Goal: Book appointment/travel/reservation

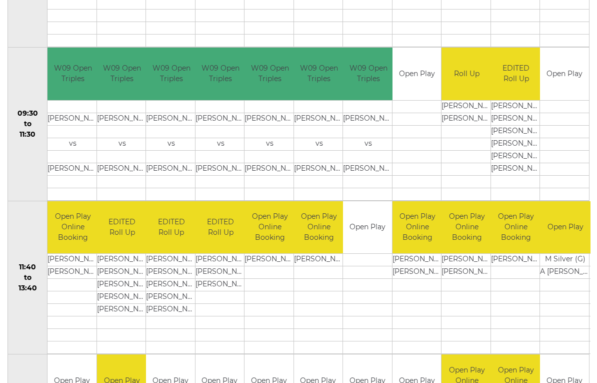
scroll to position [310, 0]
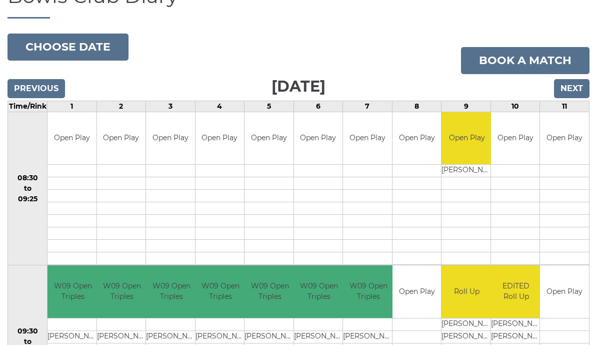
click at [97, 43] on button "Choose date" at bounding box center [68, 47] width 121 height 27
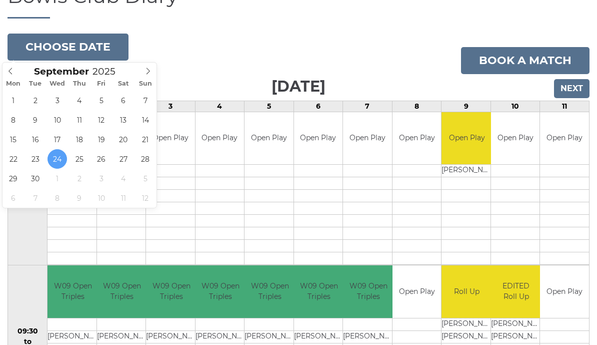
type input "2025-10-01"
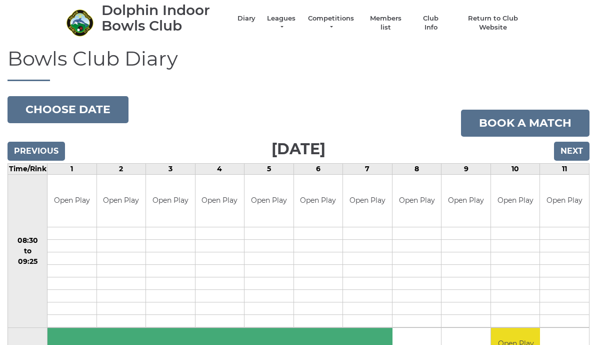
scroll to position [28, 0]
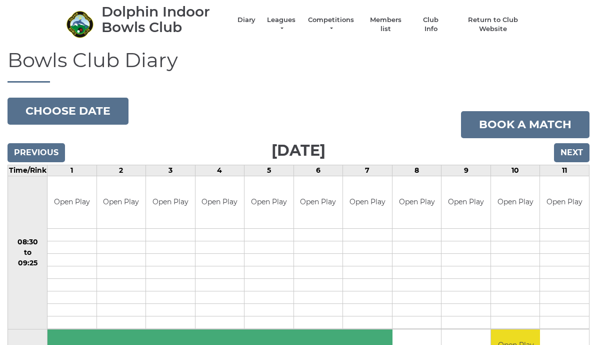
click at [86, 106] on button "Choose date" at bounding box center [68, 111] width 121 height 27
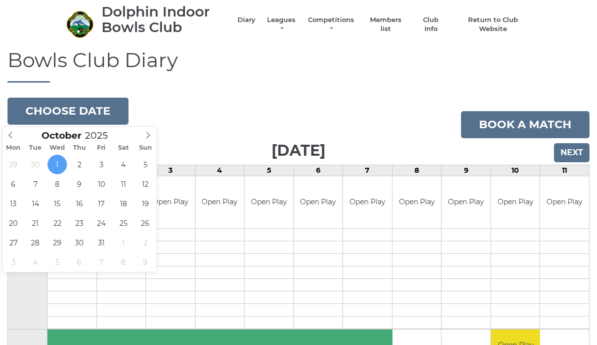
click at [82, 109] on button "Choose date" at bounding box center [68, 111] width 121 height 27
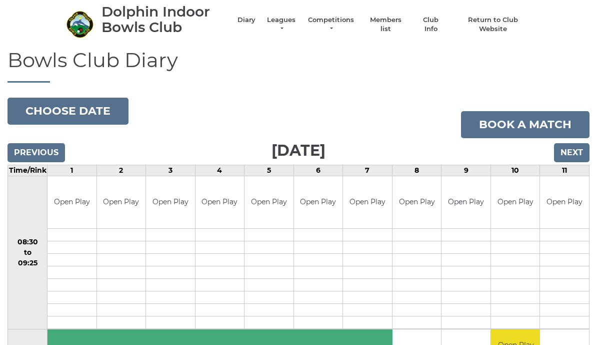
click at [99, 109] on button "Choose date" at bounding box center [68, 111] width 121 height 27
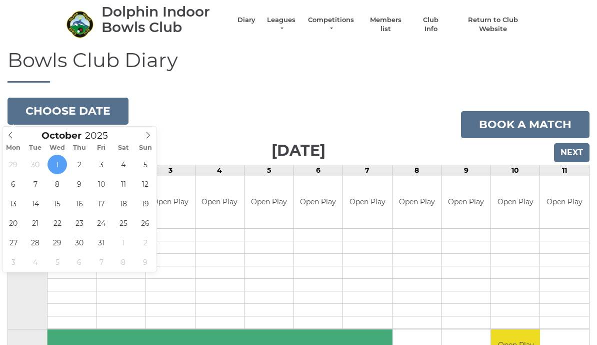
type input "[DATE]"
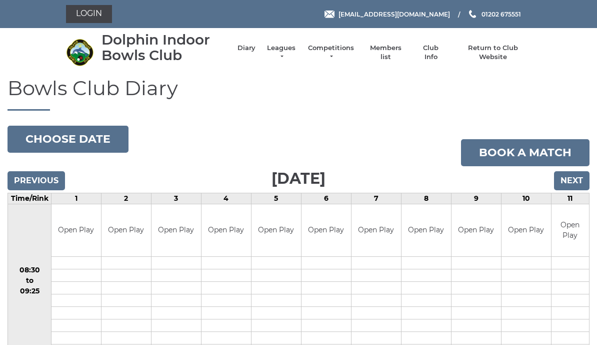
click at [91, 138] on button "Choose date" at bounding box center [68, 139] width 121 height 27
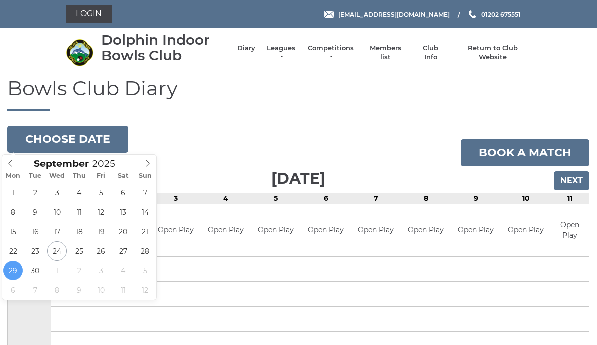
type input "[DATE]"
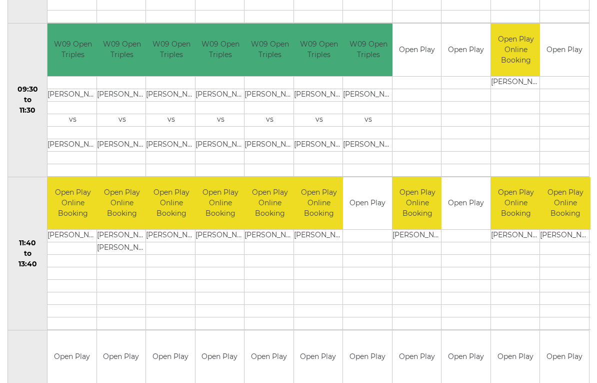
scroll to position [334, 0]
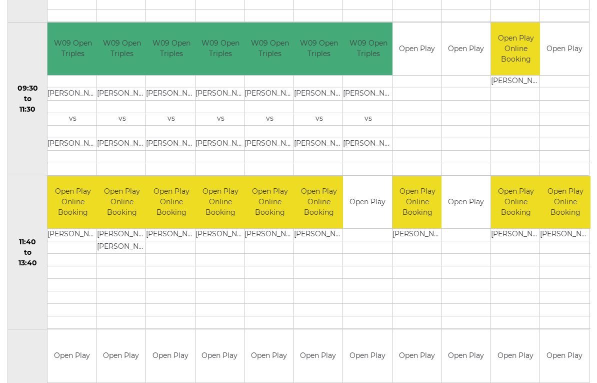
click at [334, 245] on td at bounding box center [319, 248] width 51 height 13
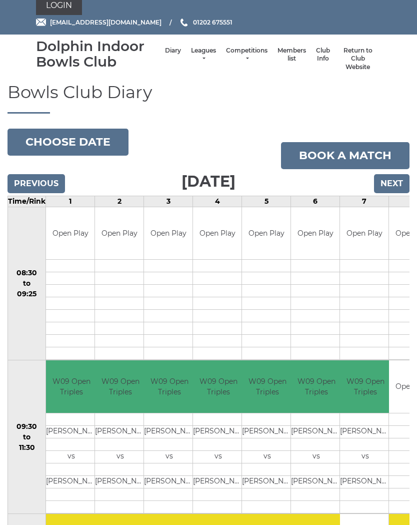
scroll to position [0, 0]
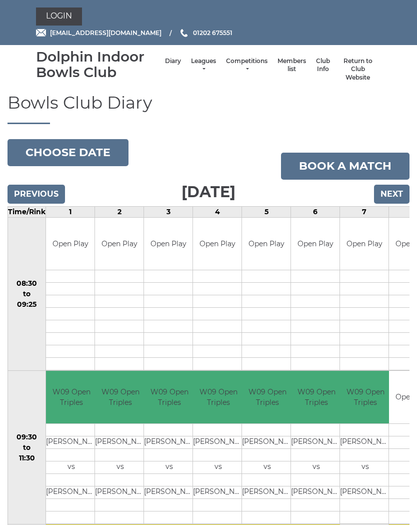
click at [64, 14] on link "Login" at bounding box center [59, 17] width 46 height 18
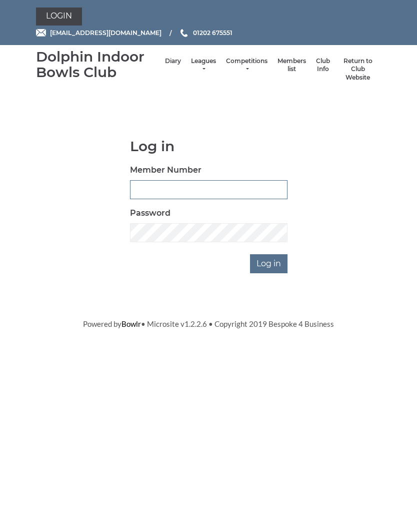
click at [203, 184] on input "Member Number" at bounding box center [209, 189] width 158 height 19
type input "3347"
click at [274, 262] on input "Log in" at bounding box center [269, 263] width 38 height 19
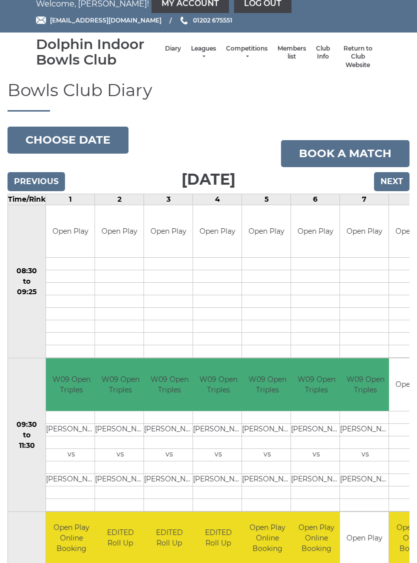
click at [82, 136] on button "Choose date" at bounding box center [68, 140] width 121 height 27
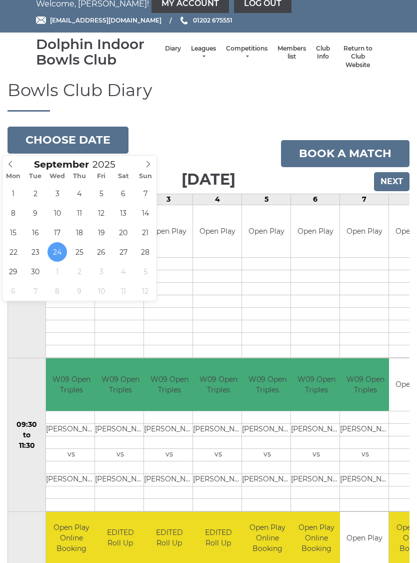
type input "[DATE]"
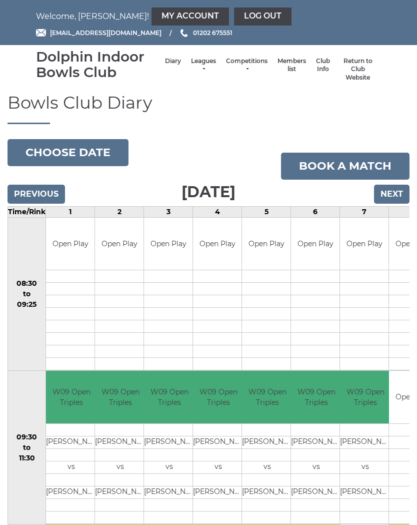
click at [356, 157] on link "Book a match" at bounding box center [345, 166] width 129 height 27
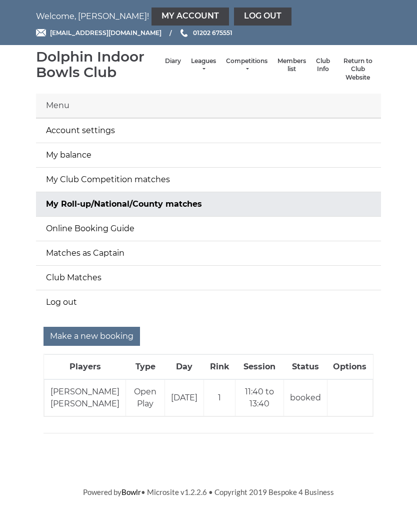
click at [107, 339] on input "Make a new booking" at bounding box center [92, 336] width 97 height 19
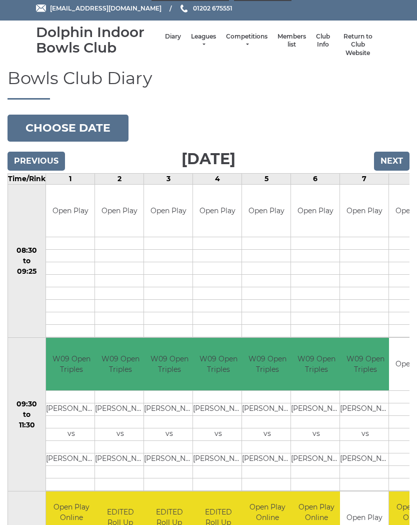
scroll to position [24, 0]
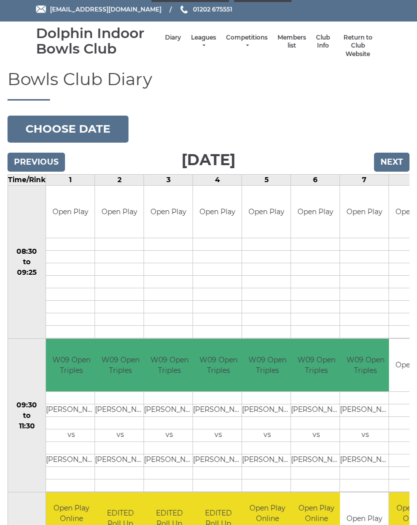
click at [89, 124] on button "Choose date" at bounding box center [68, 129] width 121 height 27
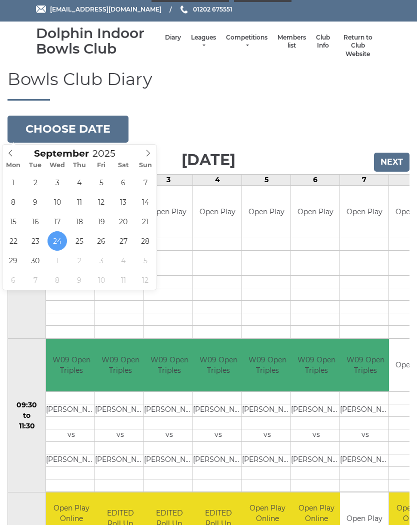
type input "[DATE]"
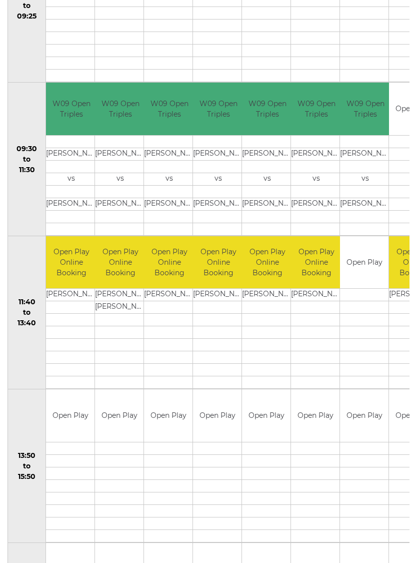
scroll to position [280, 0]
click at [0, 0] on link "Book slot" at bounding box center [0, 0] width 0 height 0
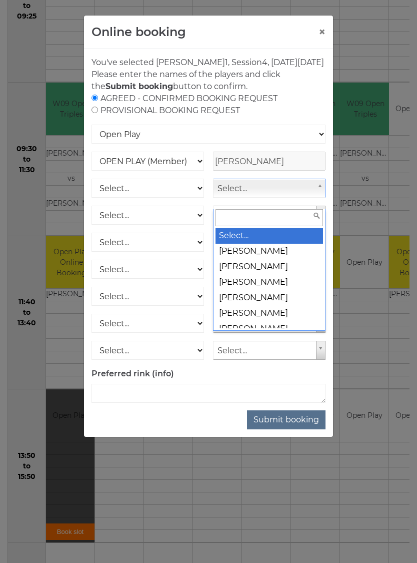
scroll to position [279, 0]
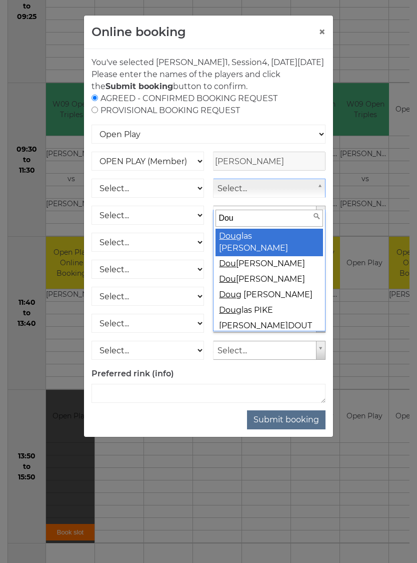
type input "Doug"
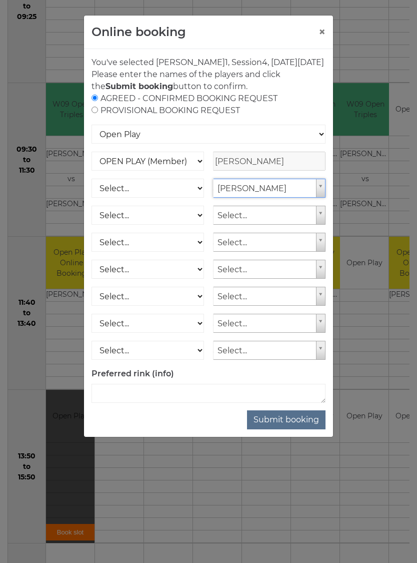
select select "608"
click at [193, 198] on select "Select... OPEN PLAY (Member) OPEN PLAY (Visitor) SPOONS (Member) SPOONS (Visito…" at bounding box center [148, 188] width 113 height 19
select select "1_12"
click at [290, 429] on button "Submit booking" at bounding box center [286, 419] width 79 height 19
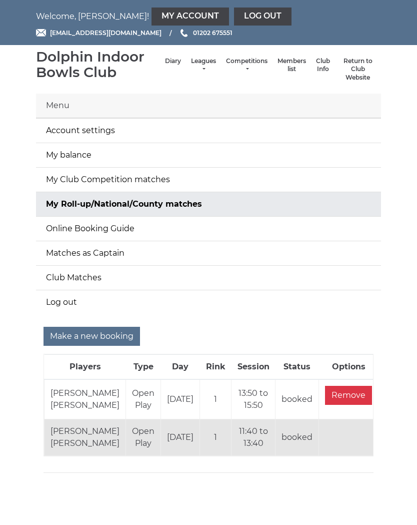
click at [234, 19] on link "Log out" at bounding box center [263, 17] width 58 height 18
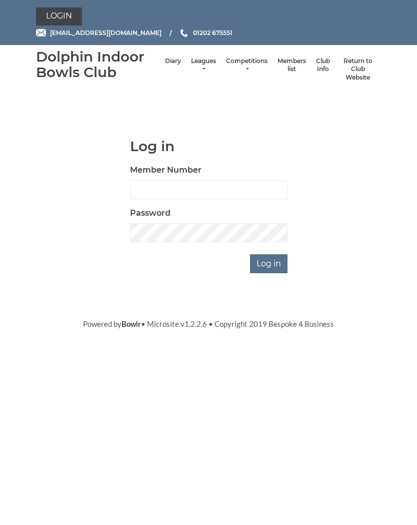
click at [165, 66] on link "Diary" at bounding box center [173, 61] width 16 height 9
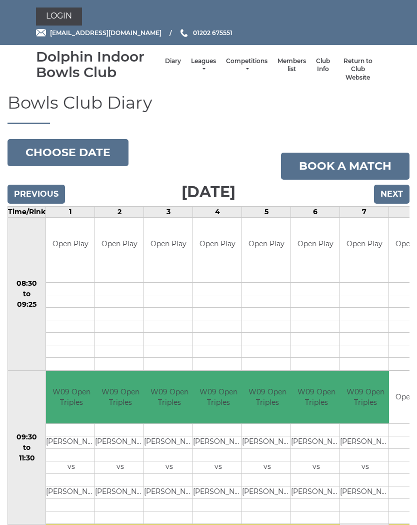
click at [86, 152] on button "Choose date" at bounding box center [68, 152] width 121 height 27
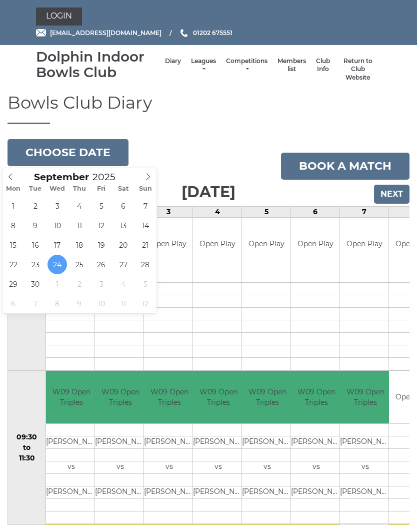
type input "[DATE]"
